Goal: Task Accomplishment & Management: Use online tool/utility

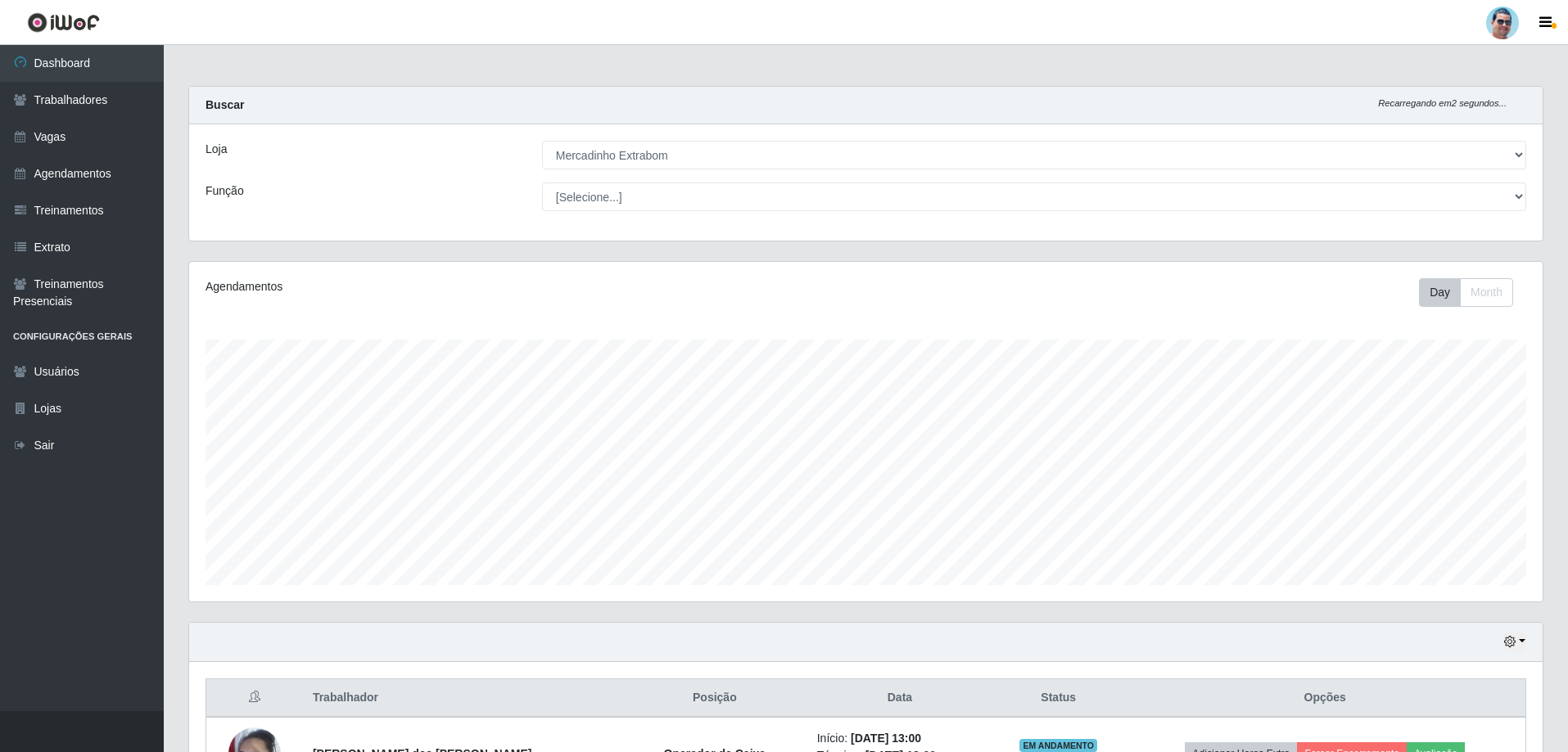
select select "175"
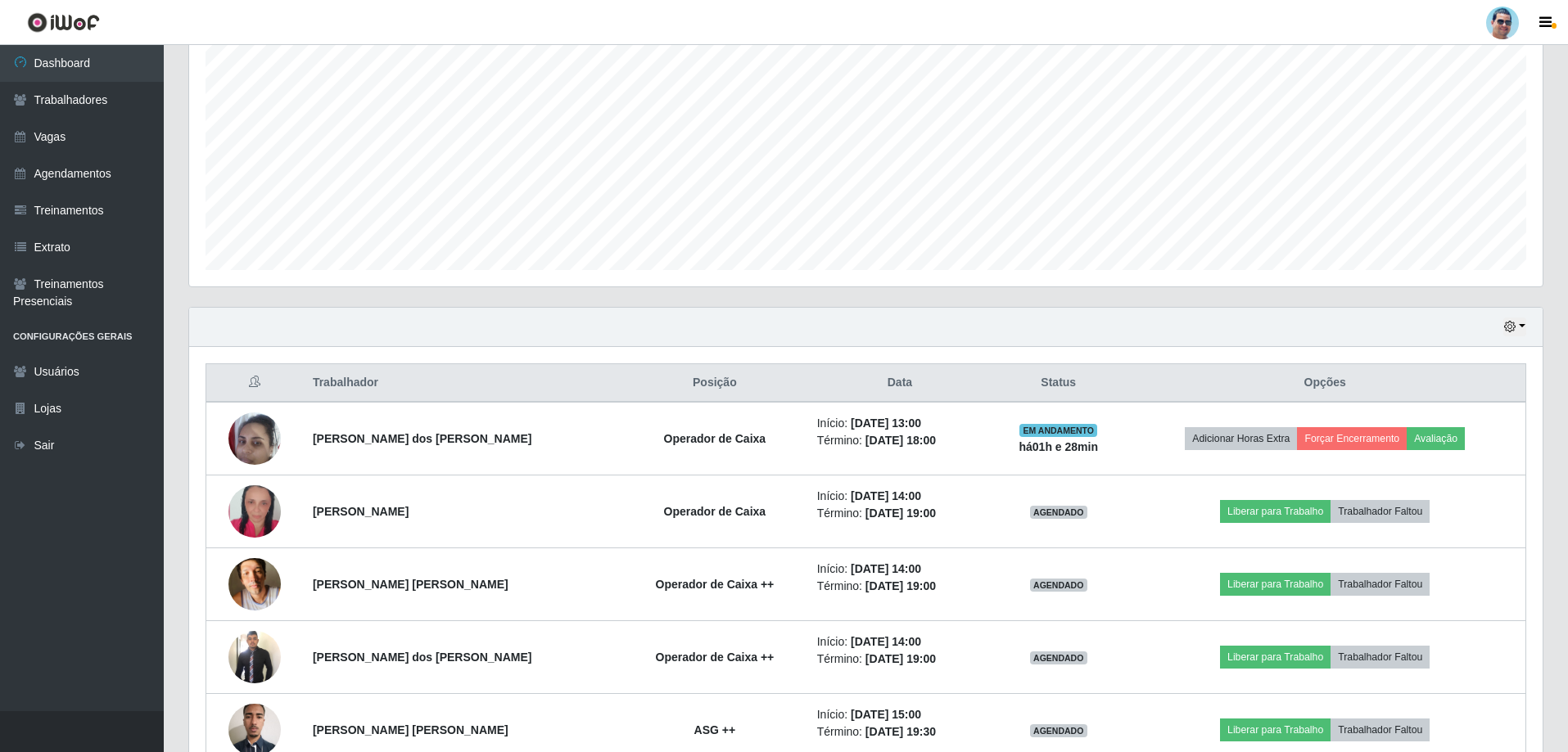
scroll to position [370, 0]
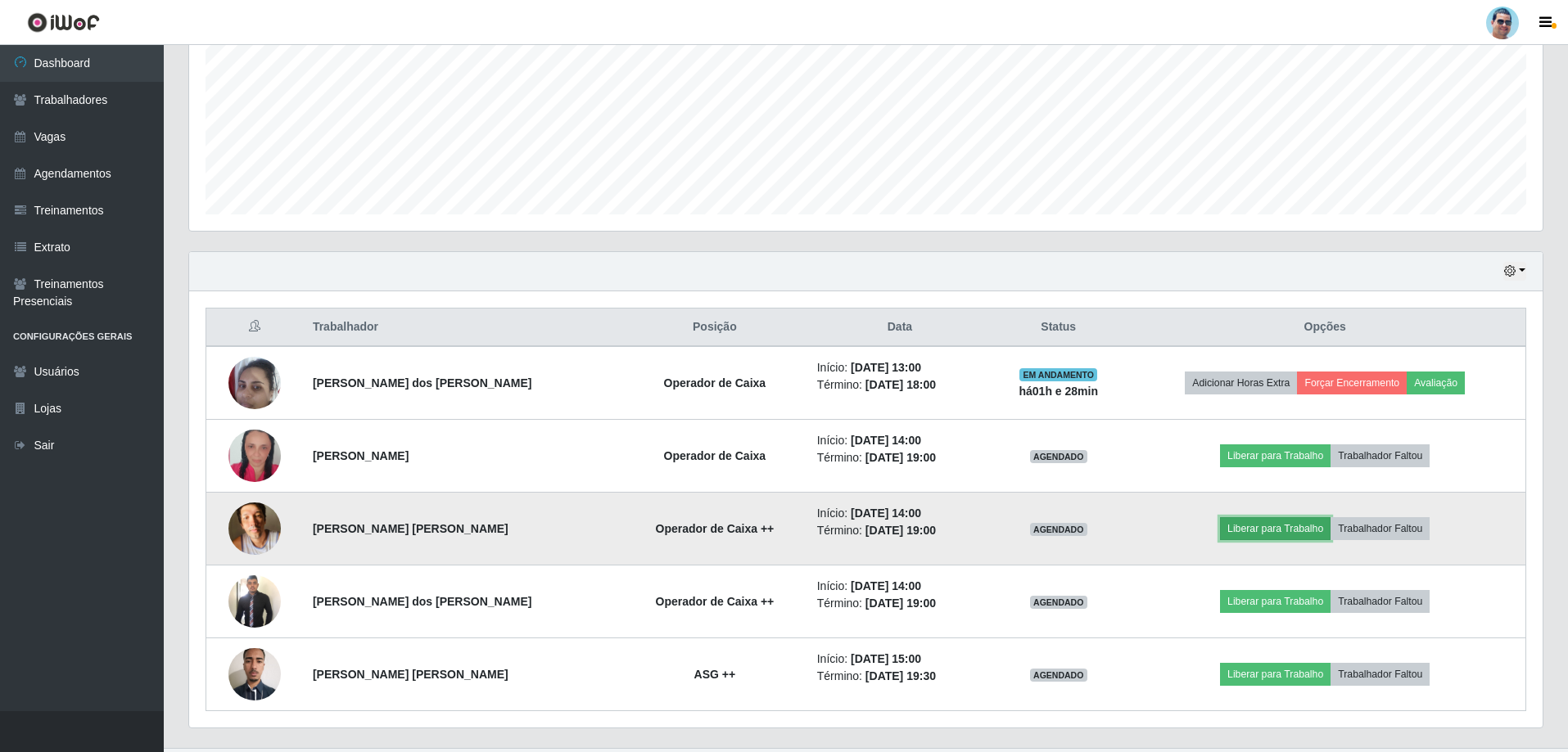
click at [1241, 530] on button "Liberar para Trabalho" at bounding box center [1275, 528] width 111 height 23
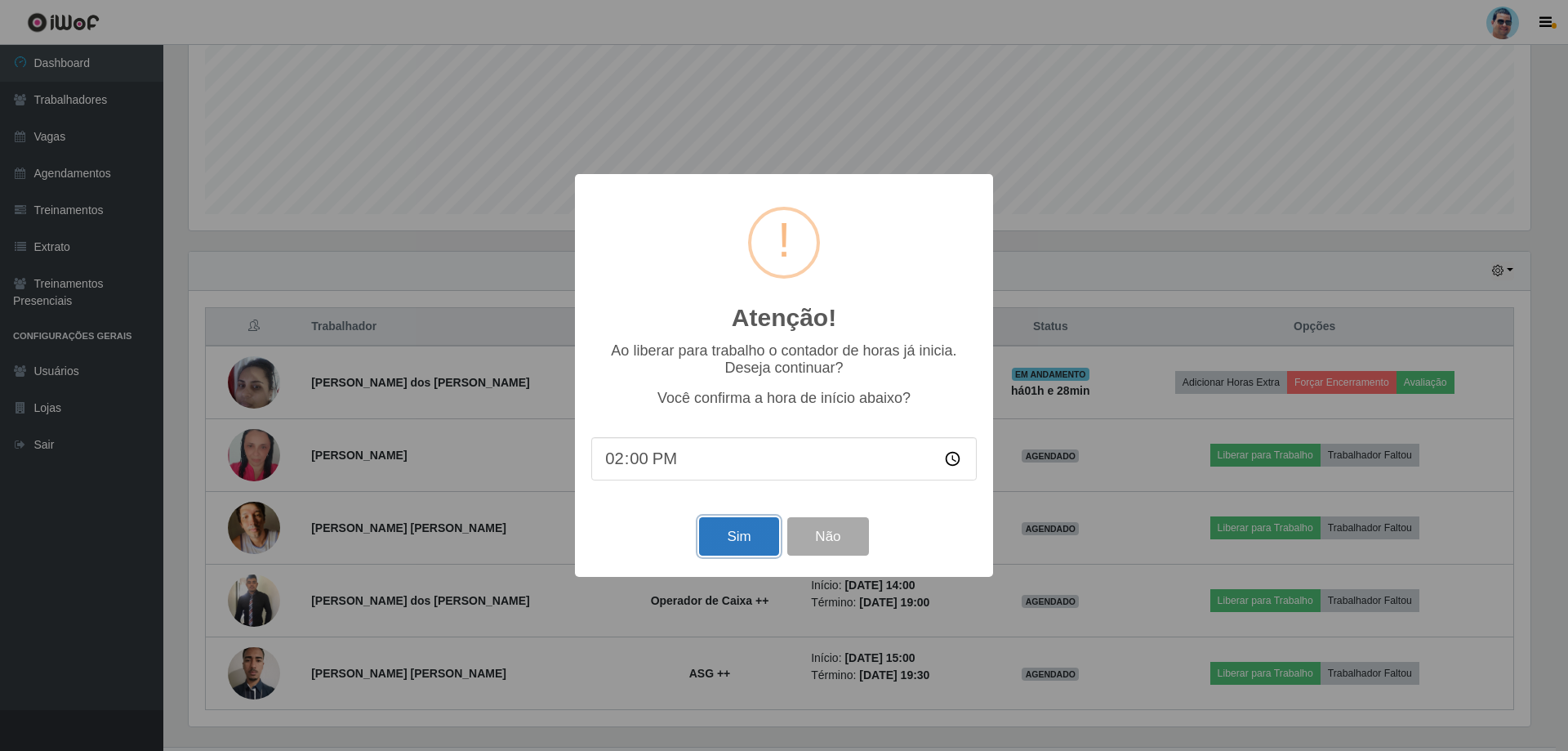
click at [742, 538] on button "Sim" at bounding box center [738, 536] width 79 height 39
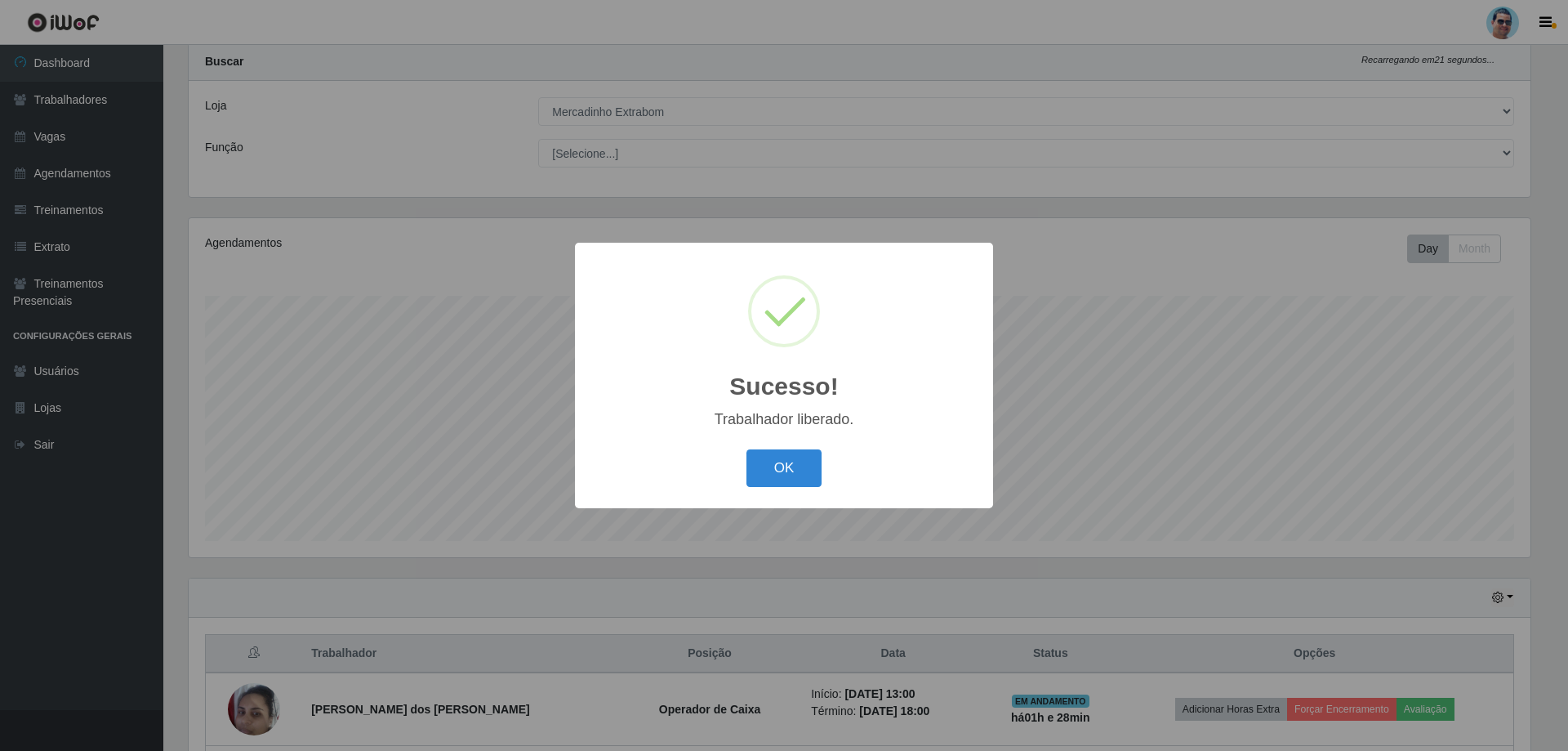
click at [825, 461] on div "OK Cancel" at bounding box center [784, 467] width 386 height 46
click at [806, 457] on button "OK" at bounding box center [784, 468] width 76 height 39
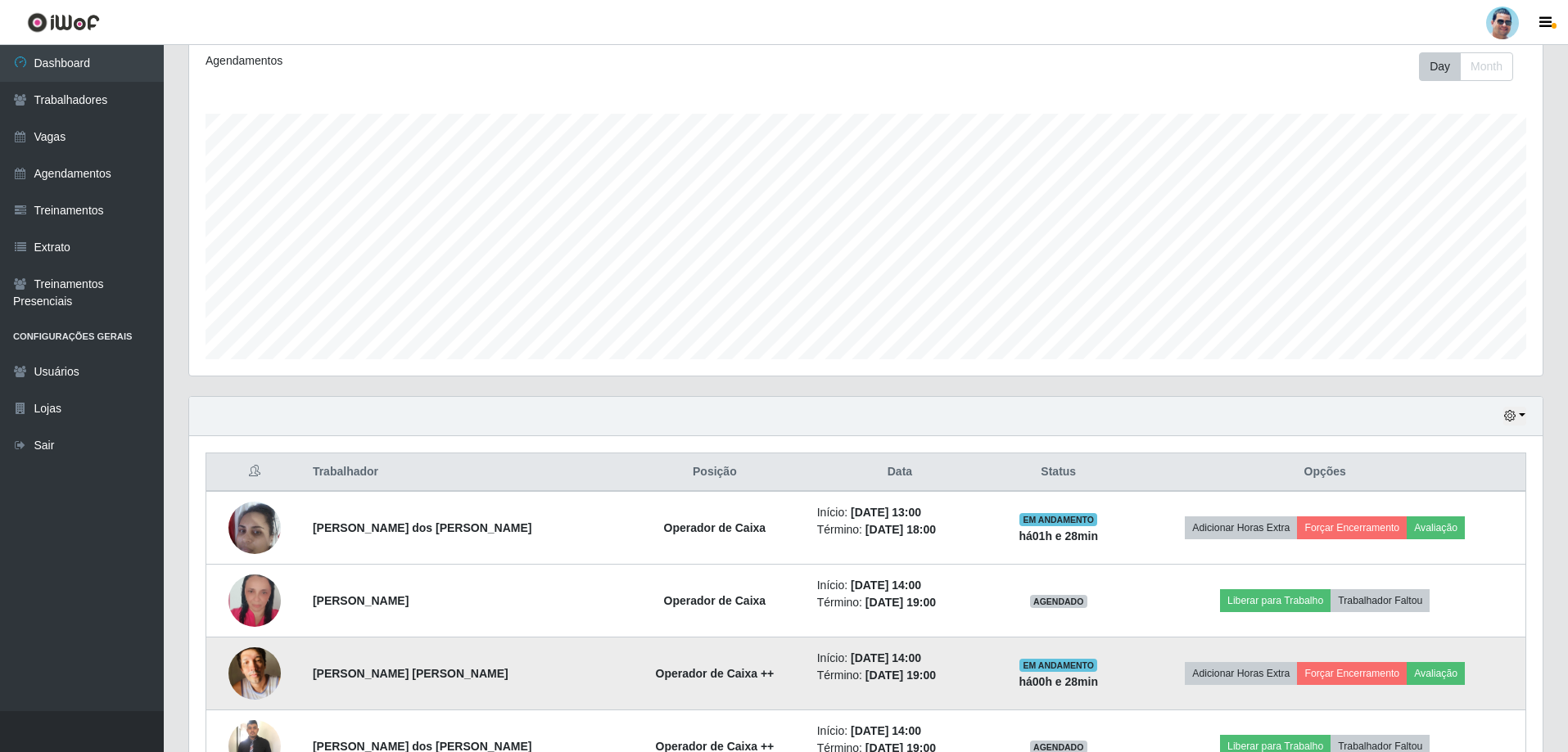
scroll to position [407, 0]
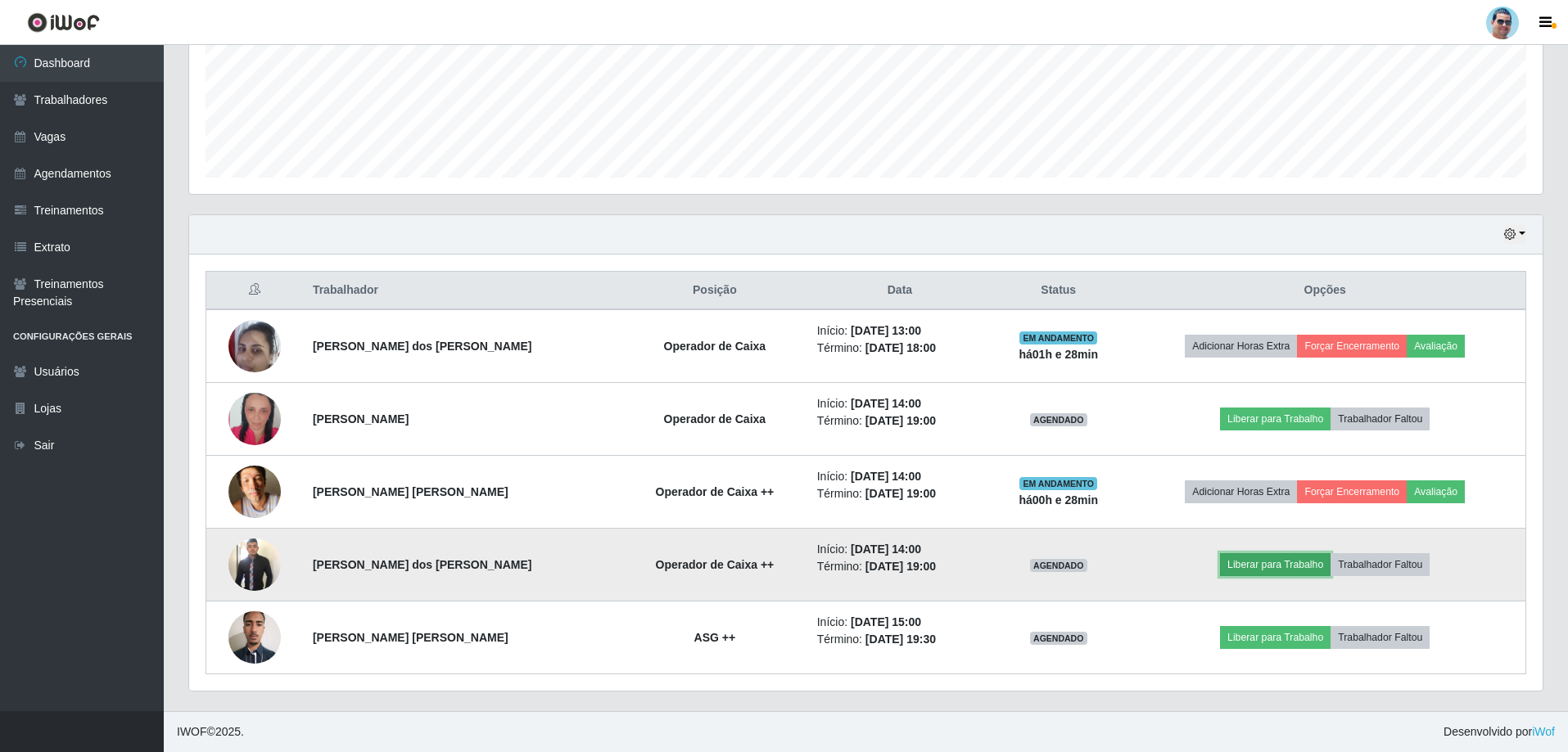
click at [1256, 561] on button "Liberar para Trabalho" at bounding box center [1275, 565] width 111 height 23
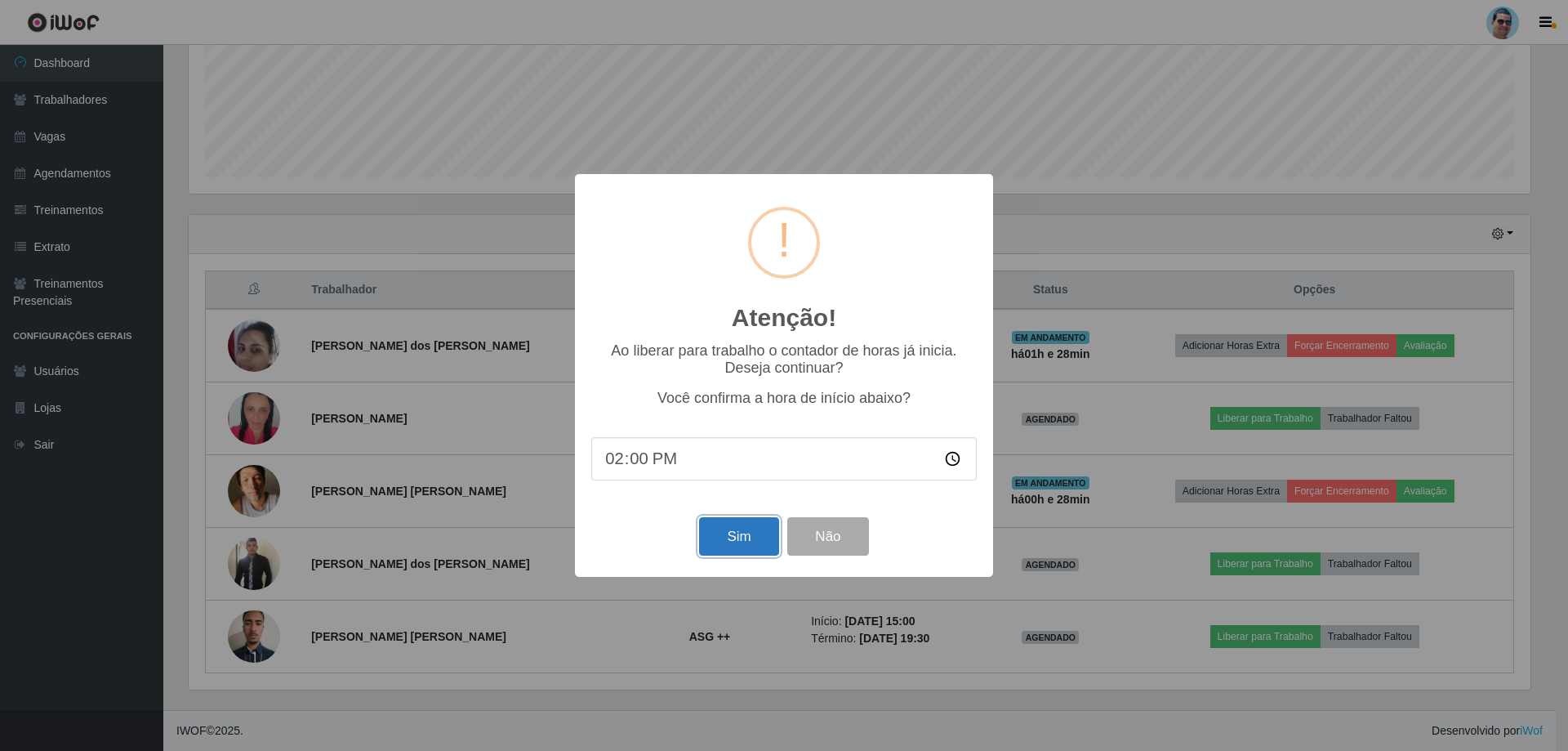
click at [711, 540] on button "Sim" at bounding box center [738, 536] width 79 height 39
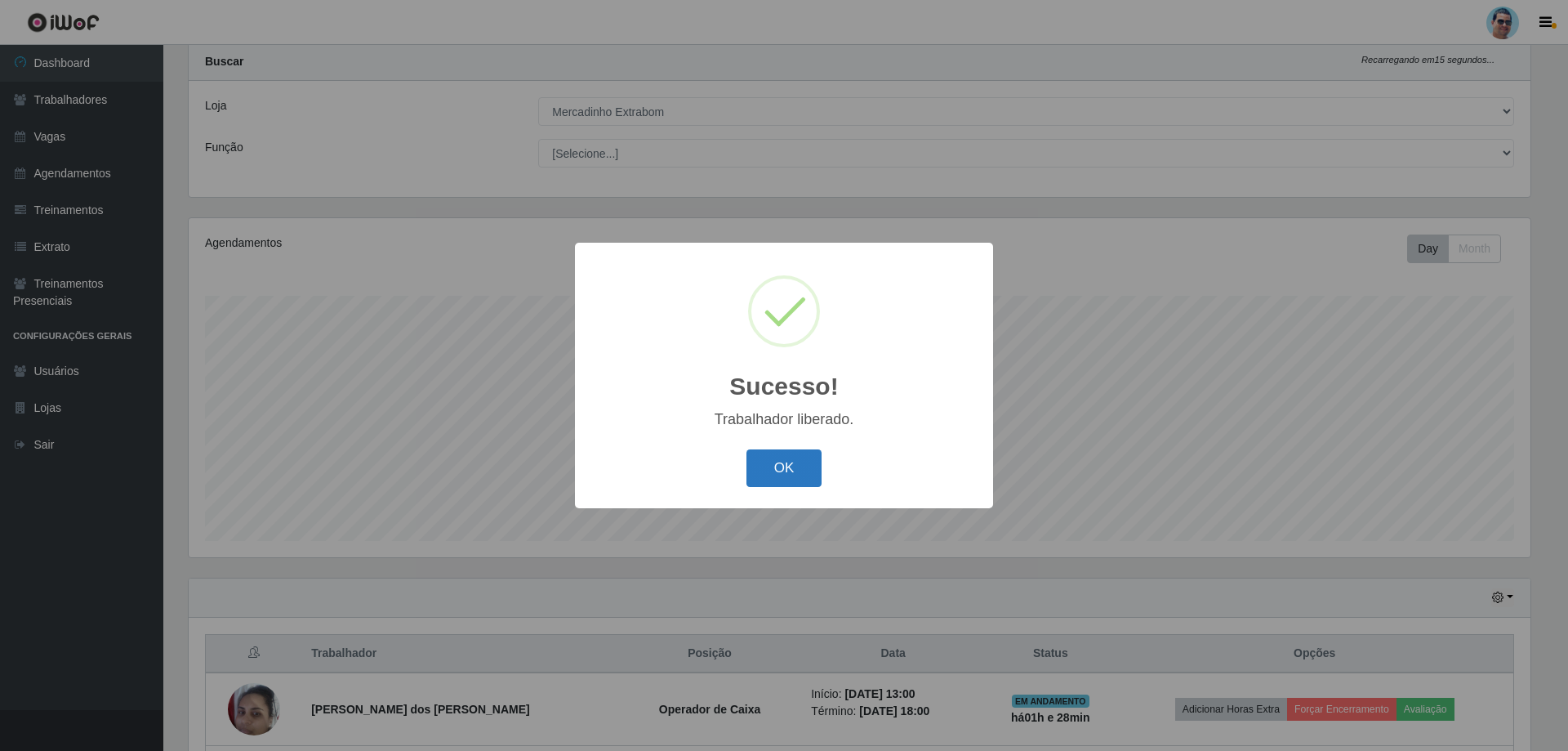
click at [772, 461] on button "OK" at bounding box center [784, 468] width 76 height 39
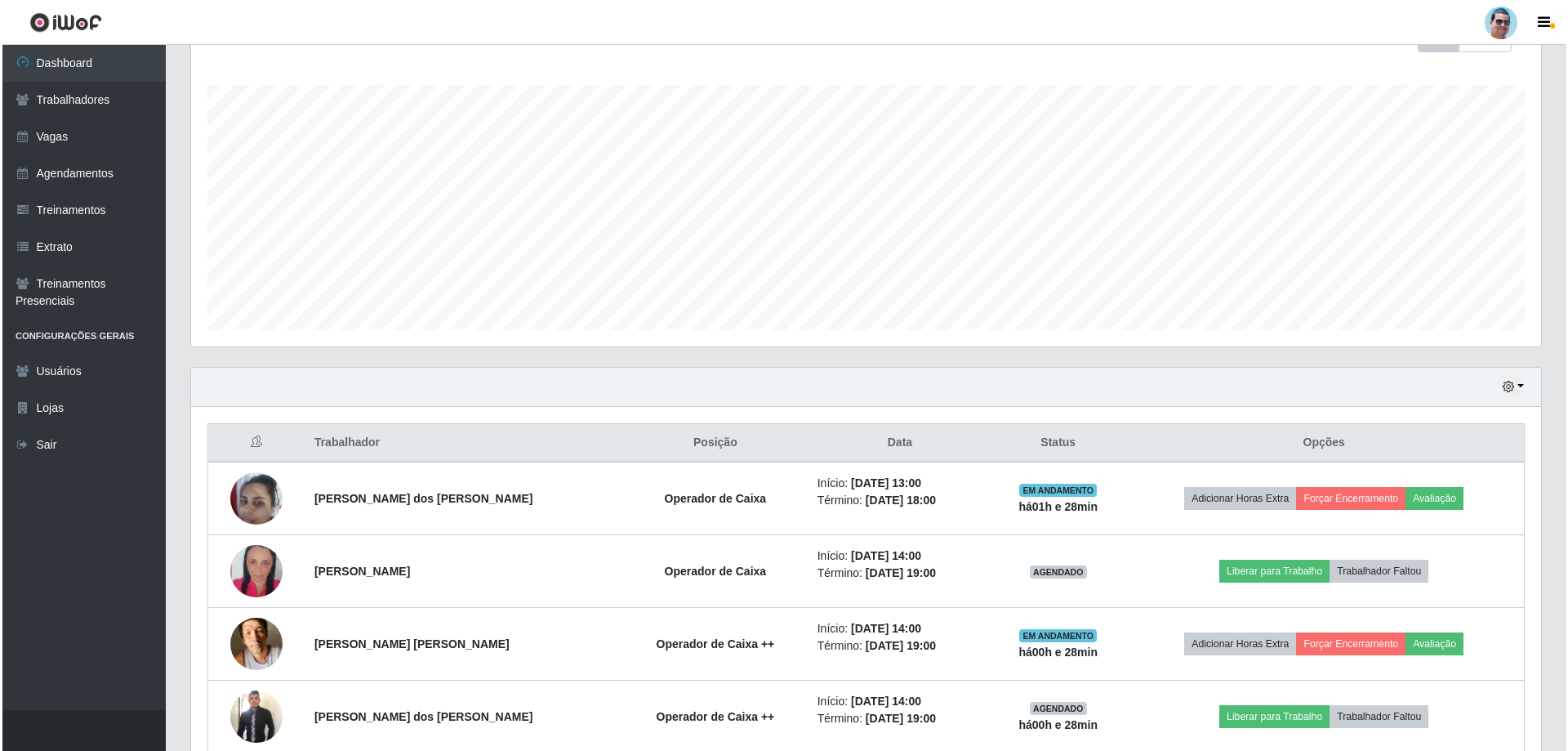
scroll to position [289, 0]
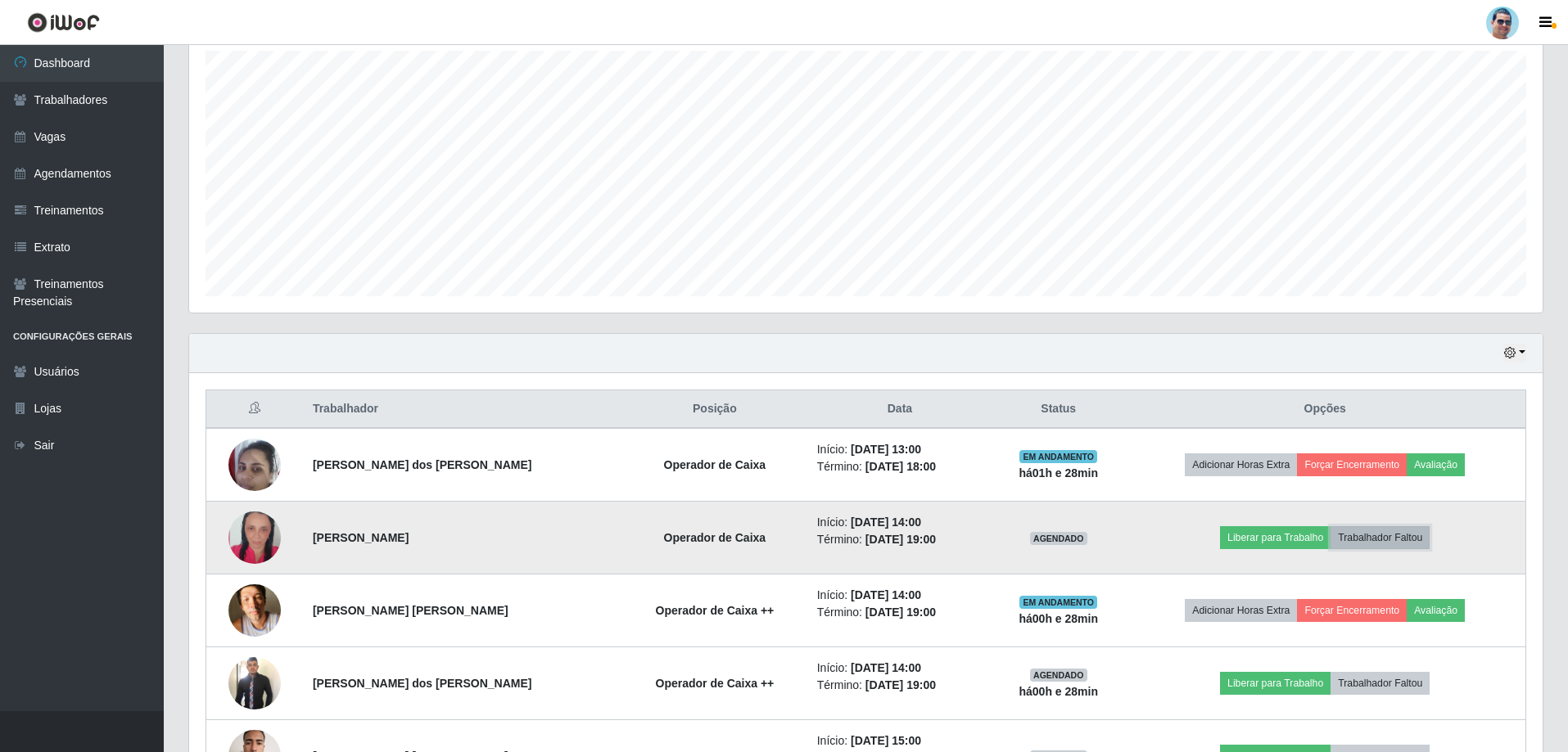
click at [1407, 535] on button "Trabalhador Faltou" at bounding box center [1379, 538] width 99 height 23
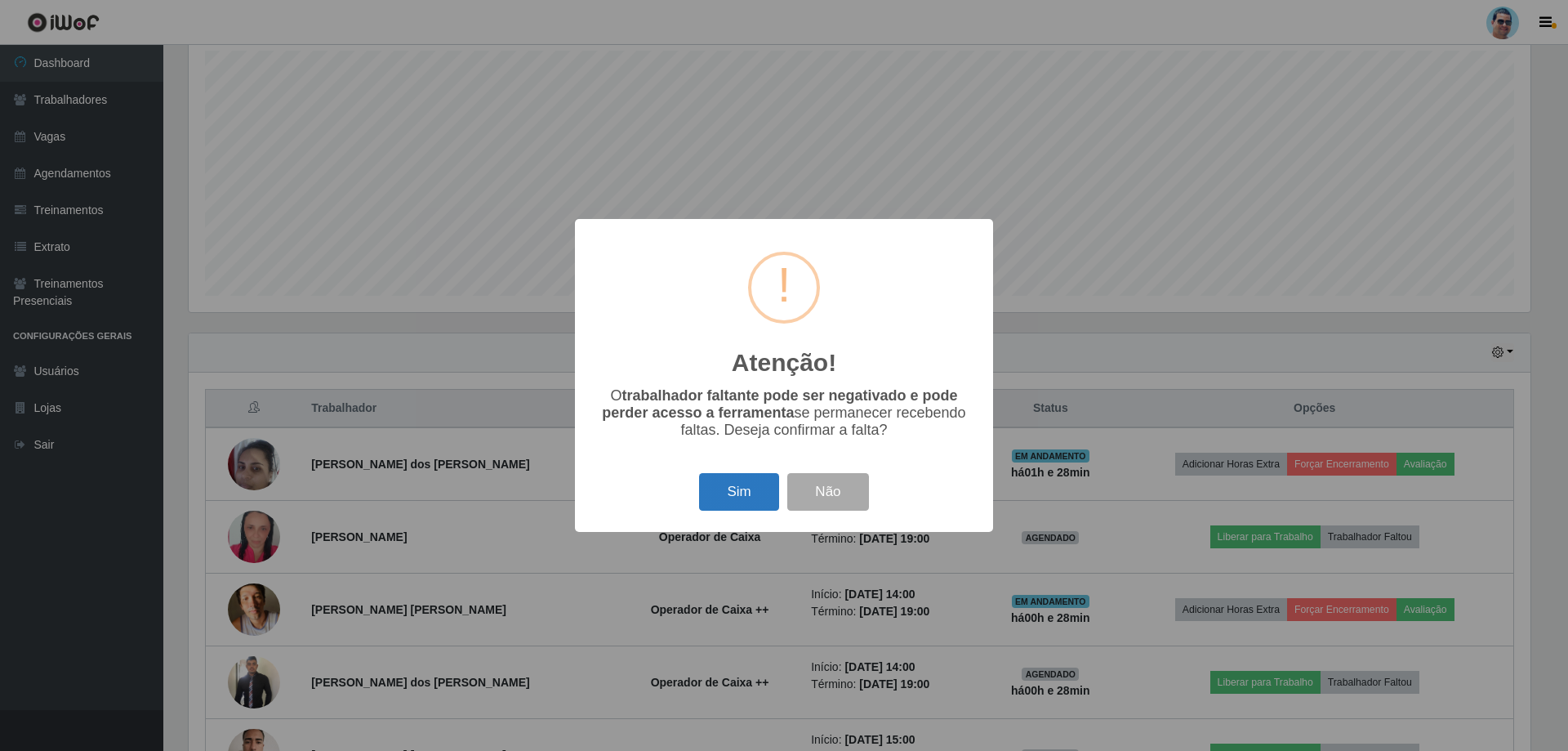
click at [729, 498] on button "Sim" at bounding box center [738, 492] width 79 height 39
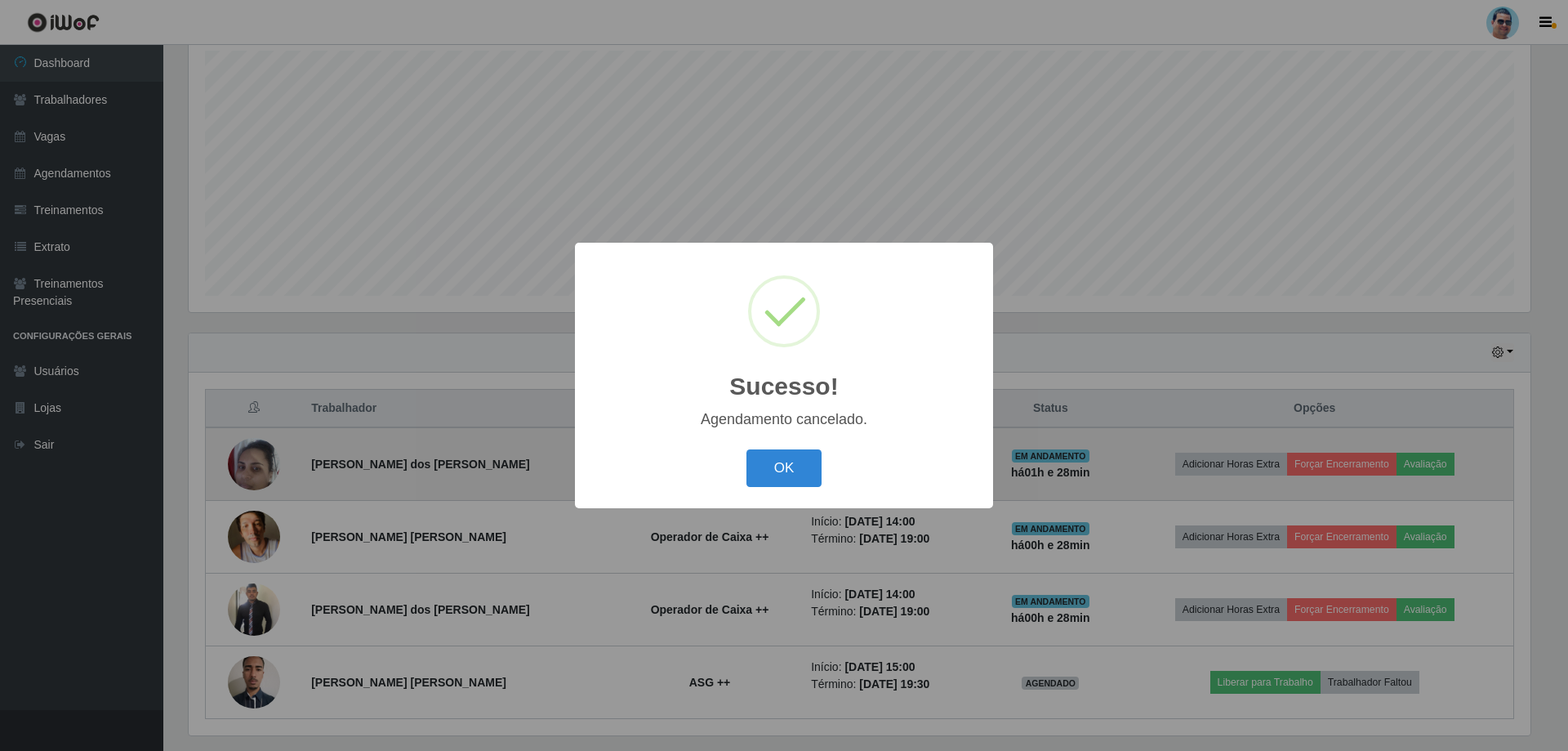
click at [756, 471] on button "OK" at bounding box center [784, 468] width 76 height 39
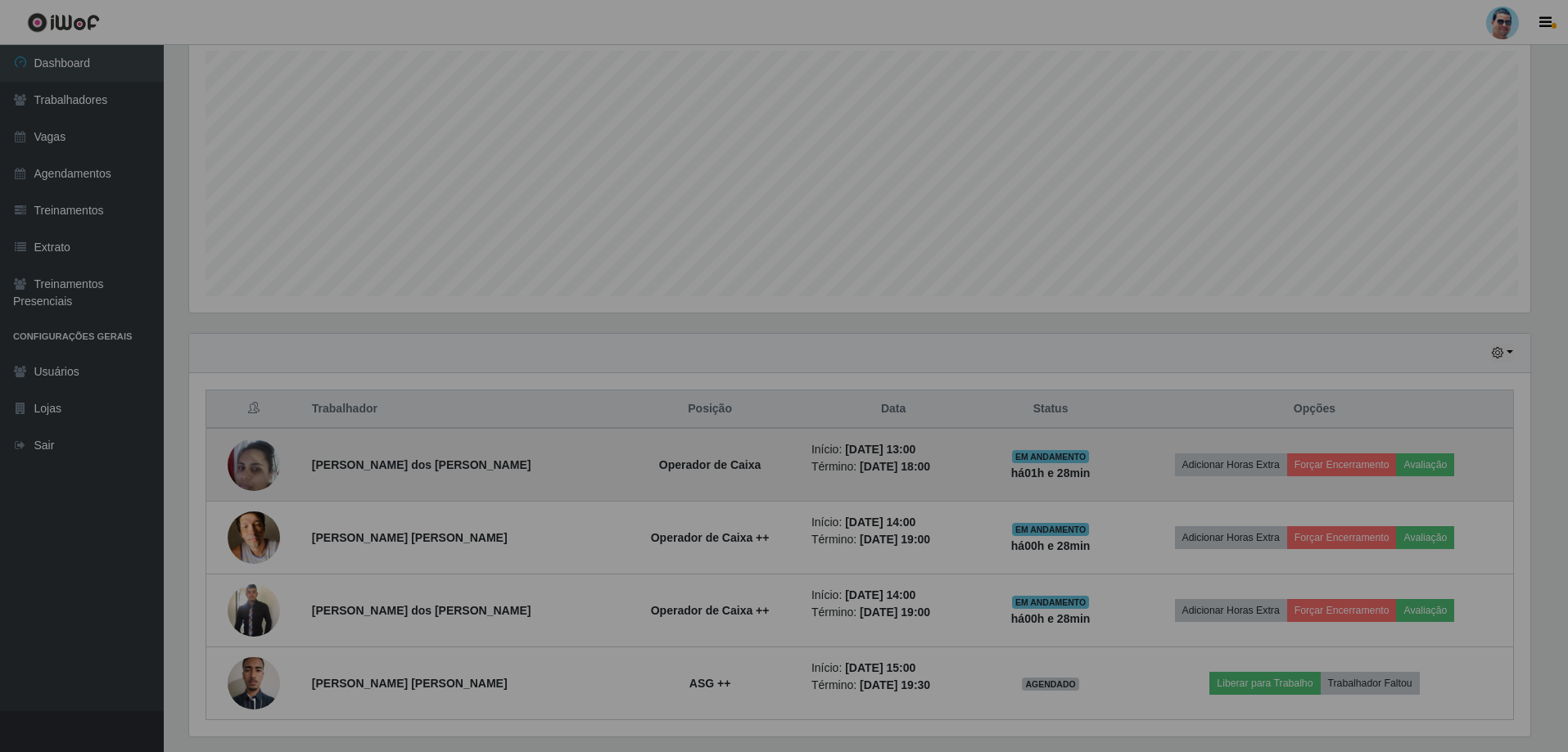
scroll to position [0, 0]
